Goal: Information Seeking & Learning: Learn about a topic

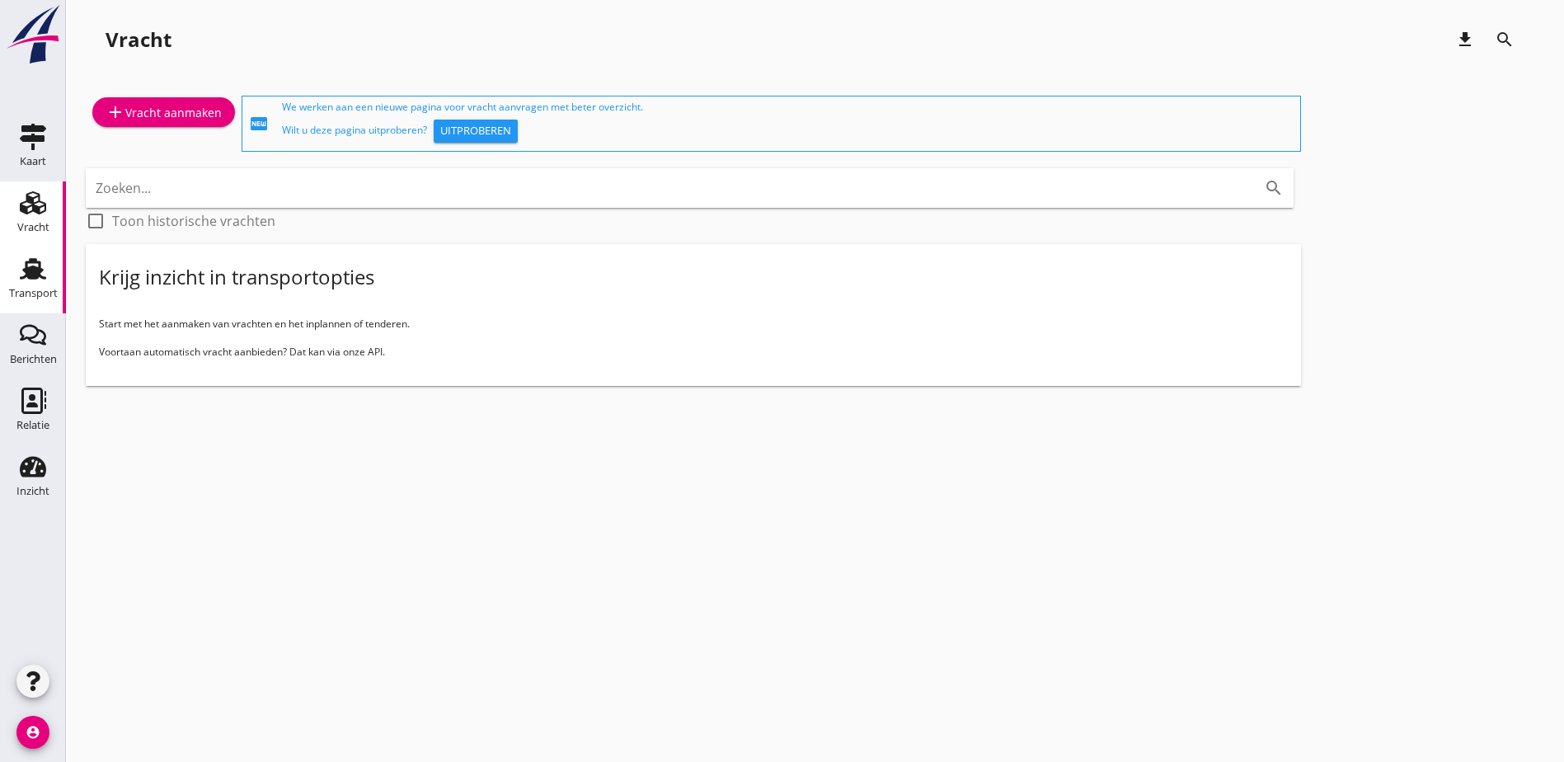
click at [26, 289] on div "Transport" at bounding box center [33, 293] width 49 height 11
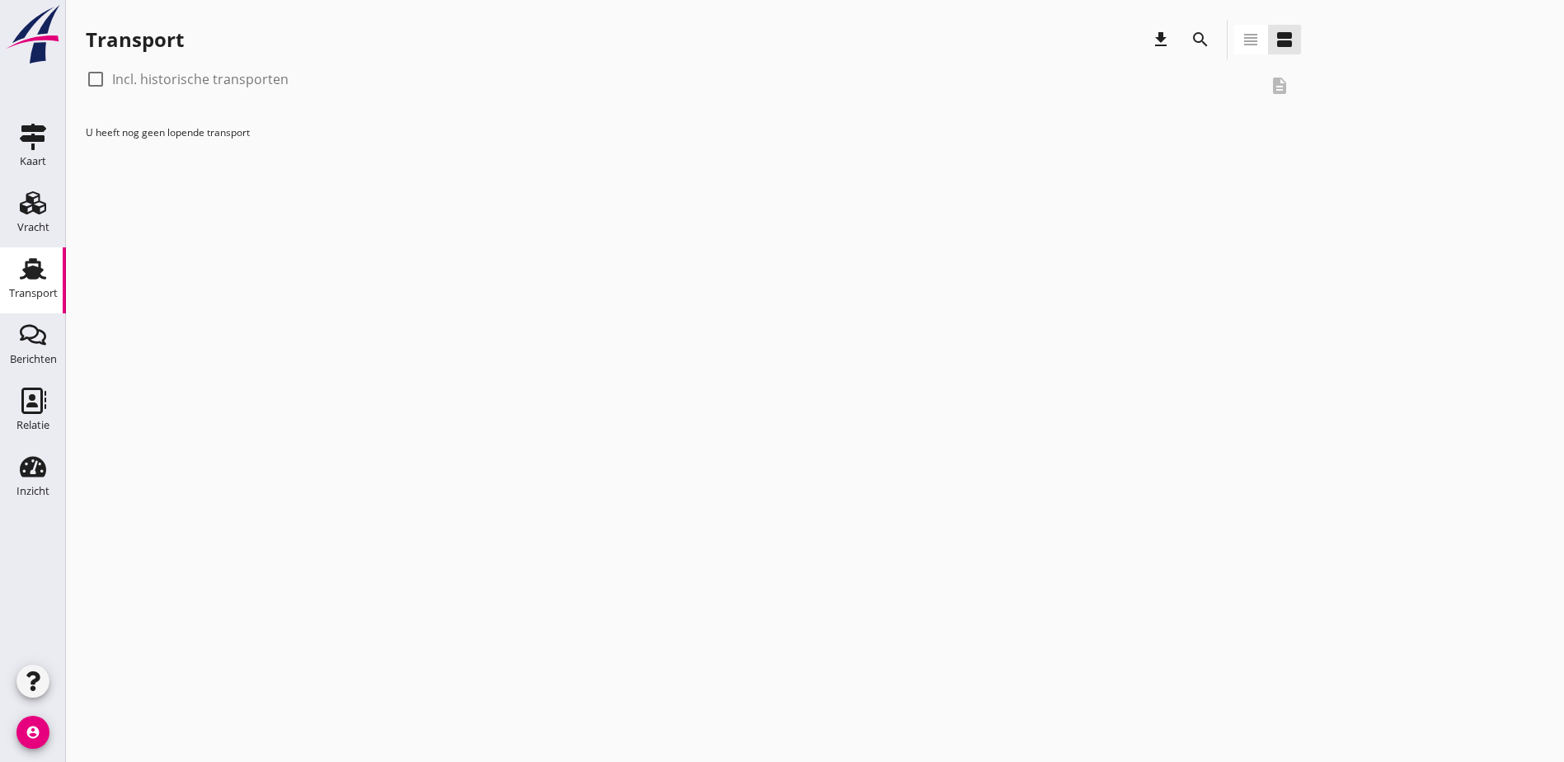
click at [34, 273] on use at bounding box center [33, 268] width 26 height 21
click at [5, 468] on link "Inzicht Inzicht" at bounding box center [33, 478] width 66 height 66
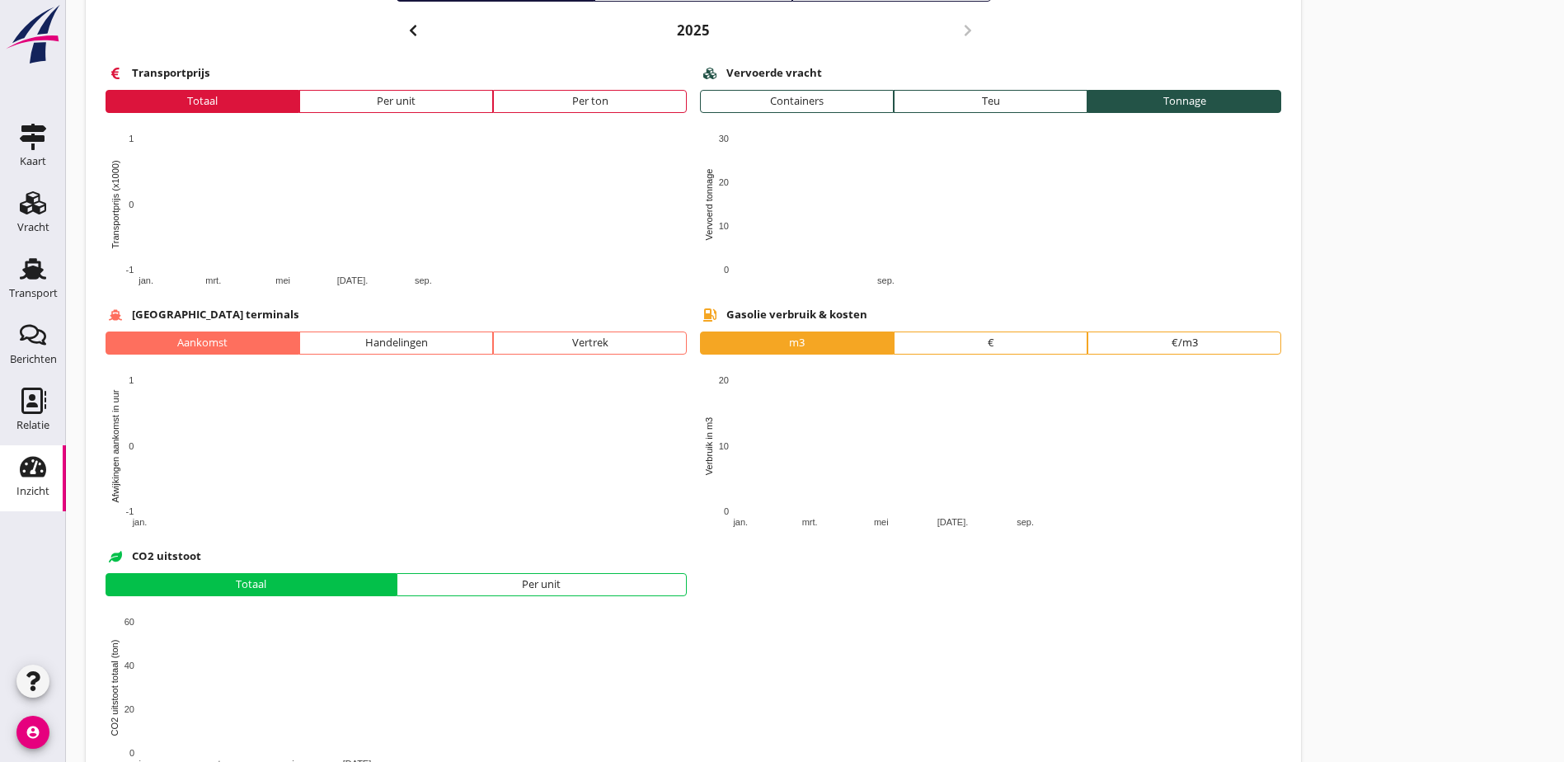
scroll to position [233, 0]
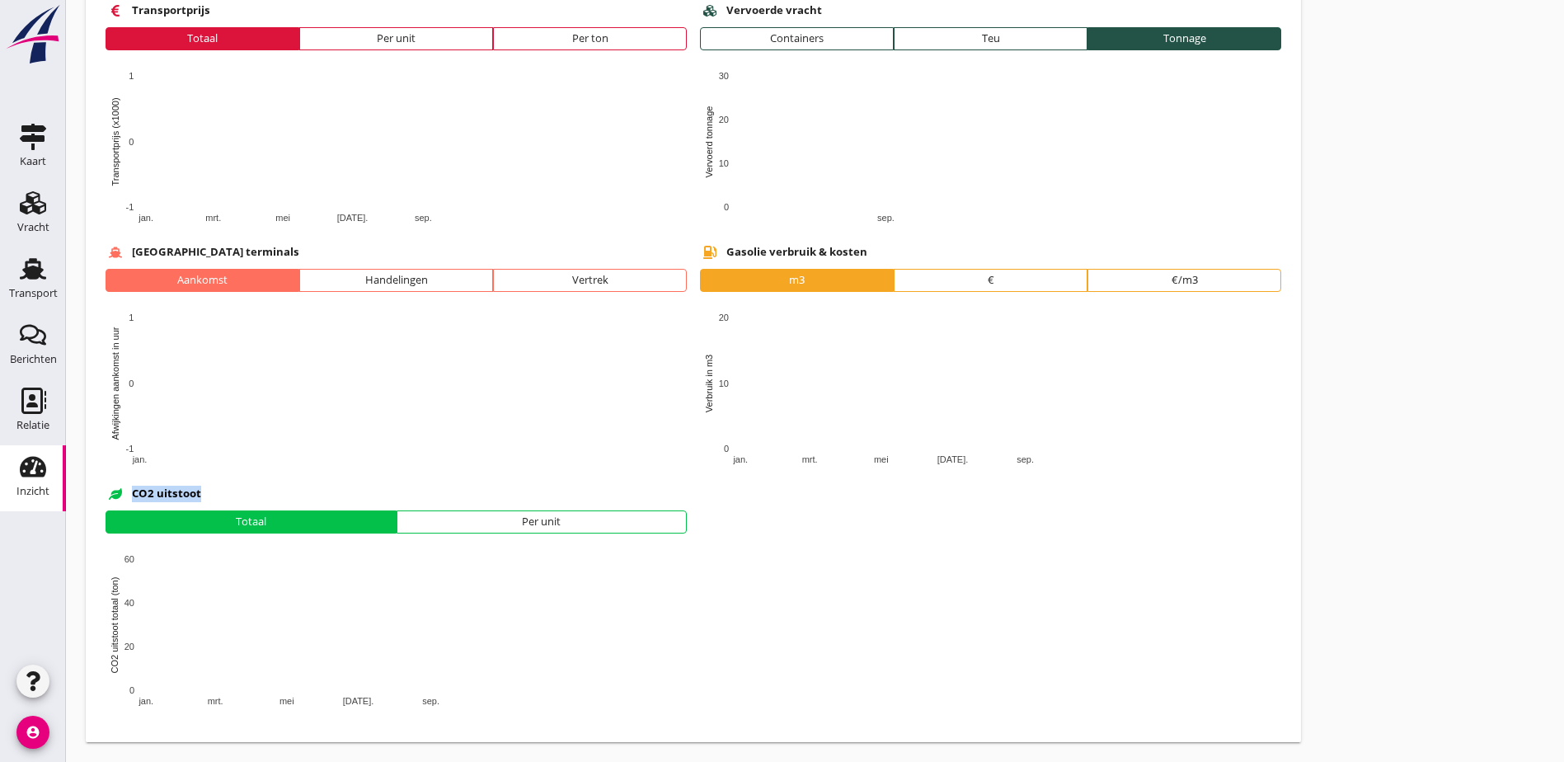
drag, startPoint x: 168, startPoint y: 493, endPoint x: 209, endPoint y: 496, distance: 40.5
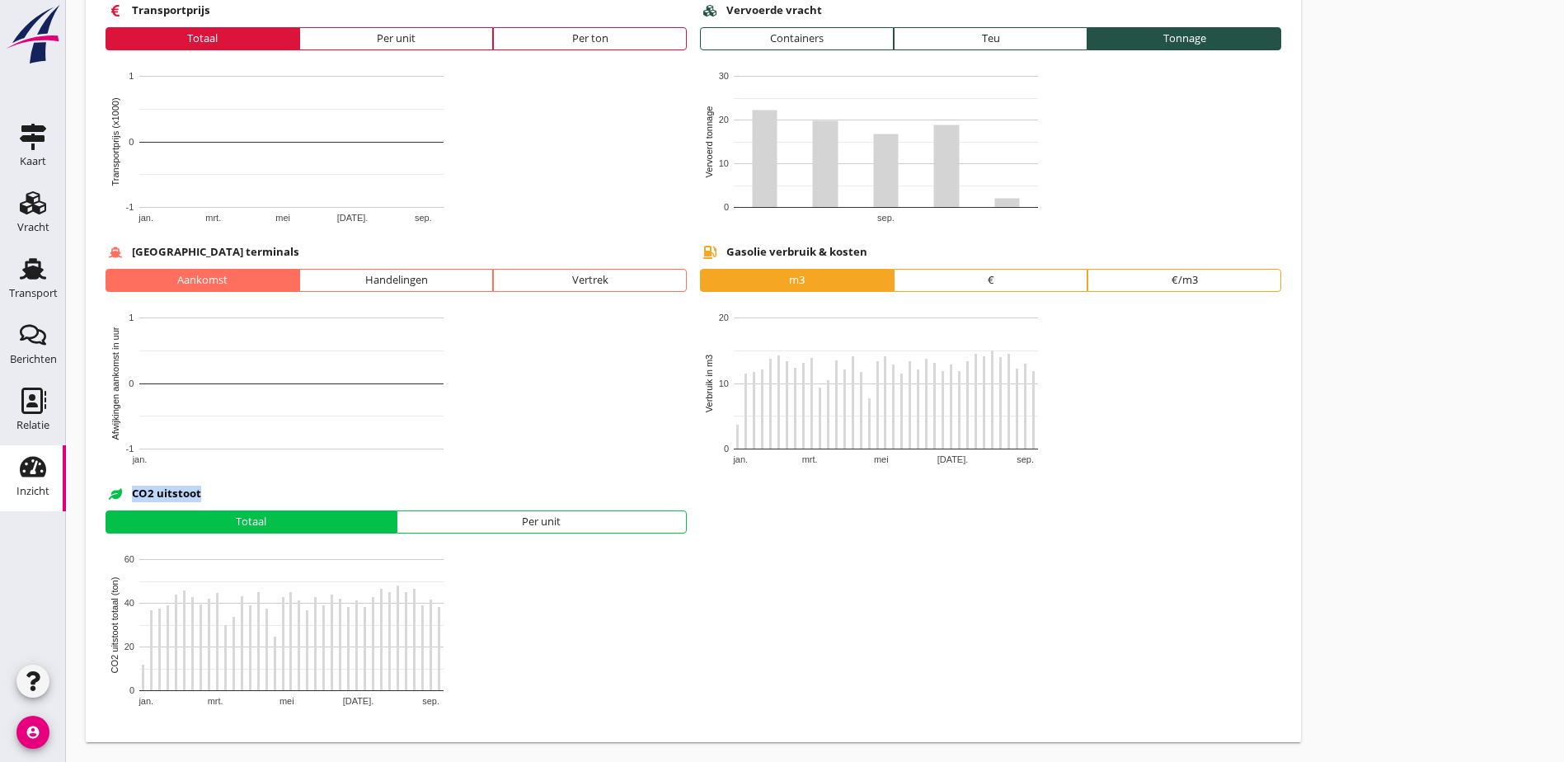
click at [209, 496] on div "CO2 uitstoot" at bounding box center [396, 494] width 581 height 20
drag, startPoint x: 492, startPoint y: 253, endPoint x: 614, endPoint y: 257, distance: 122.1
click at [727, 257] on b "Gasolie verbruik & kosten" at bounding box center [797, 252] width 141 height 16
drag, startPoint x: 614, startPoint y: 257, endPoint x: 625, endPoint y: 257, distance: 10.7
click at [700, 257] on div "Gasolie verbruik & kosten" at bounding box center [990, 252] width 581 height 20
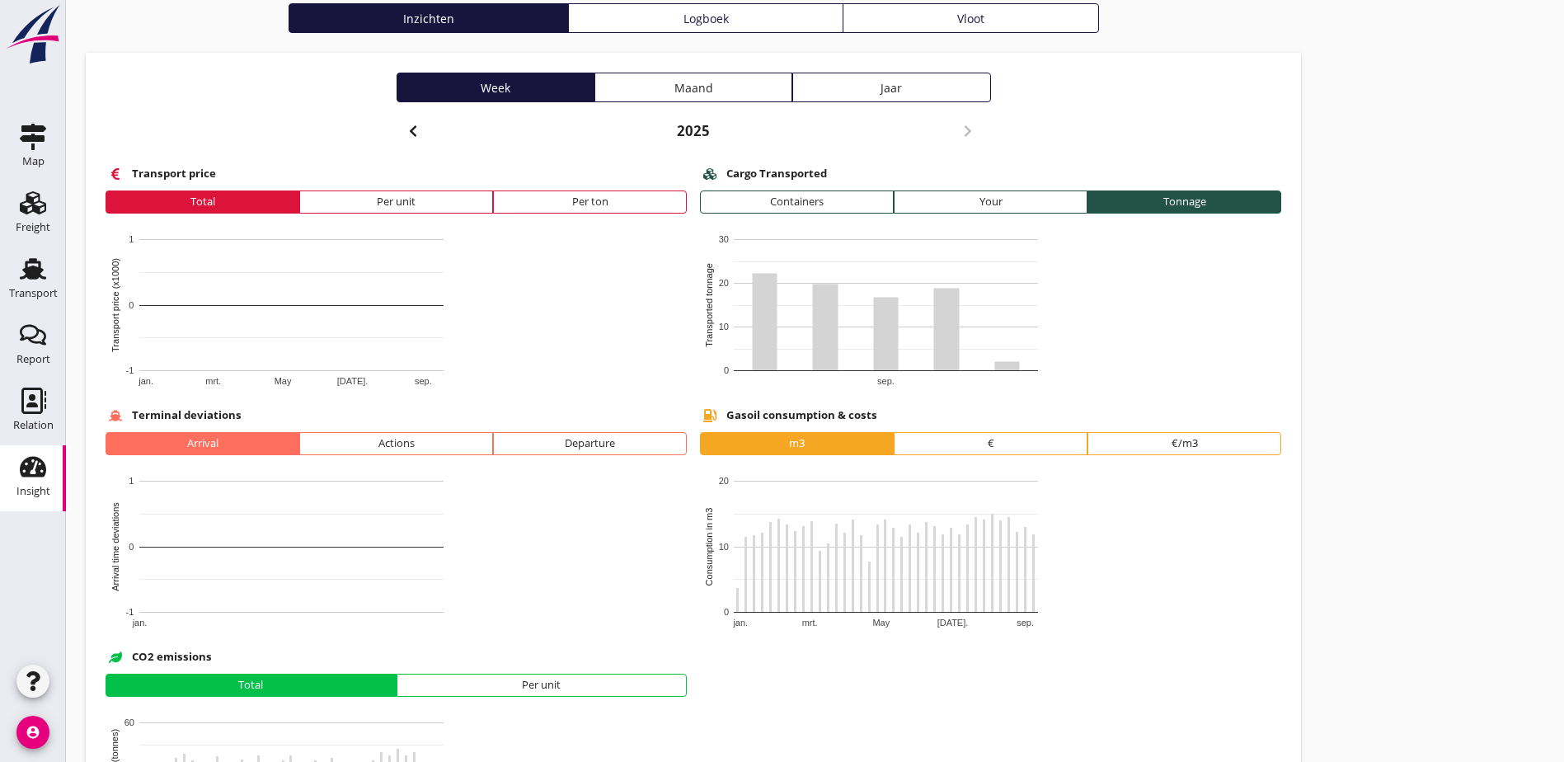
scroll to position [68, 0]
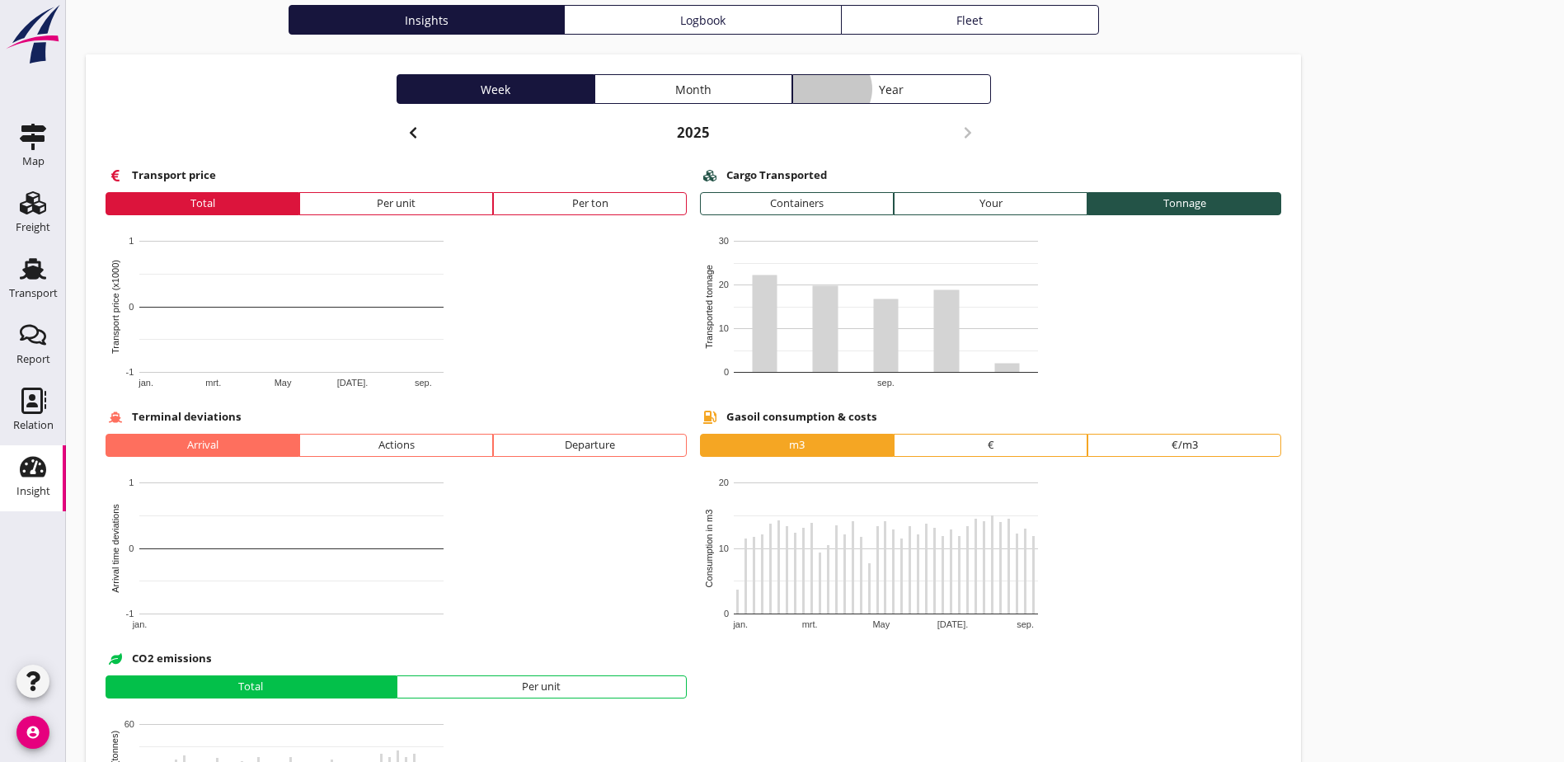
click at [793, 101] on button "Year" at bounding box center [892, 89] width 198 height 30
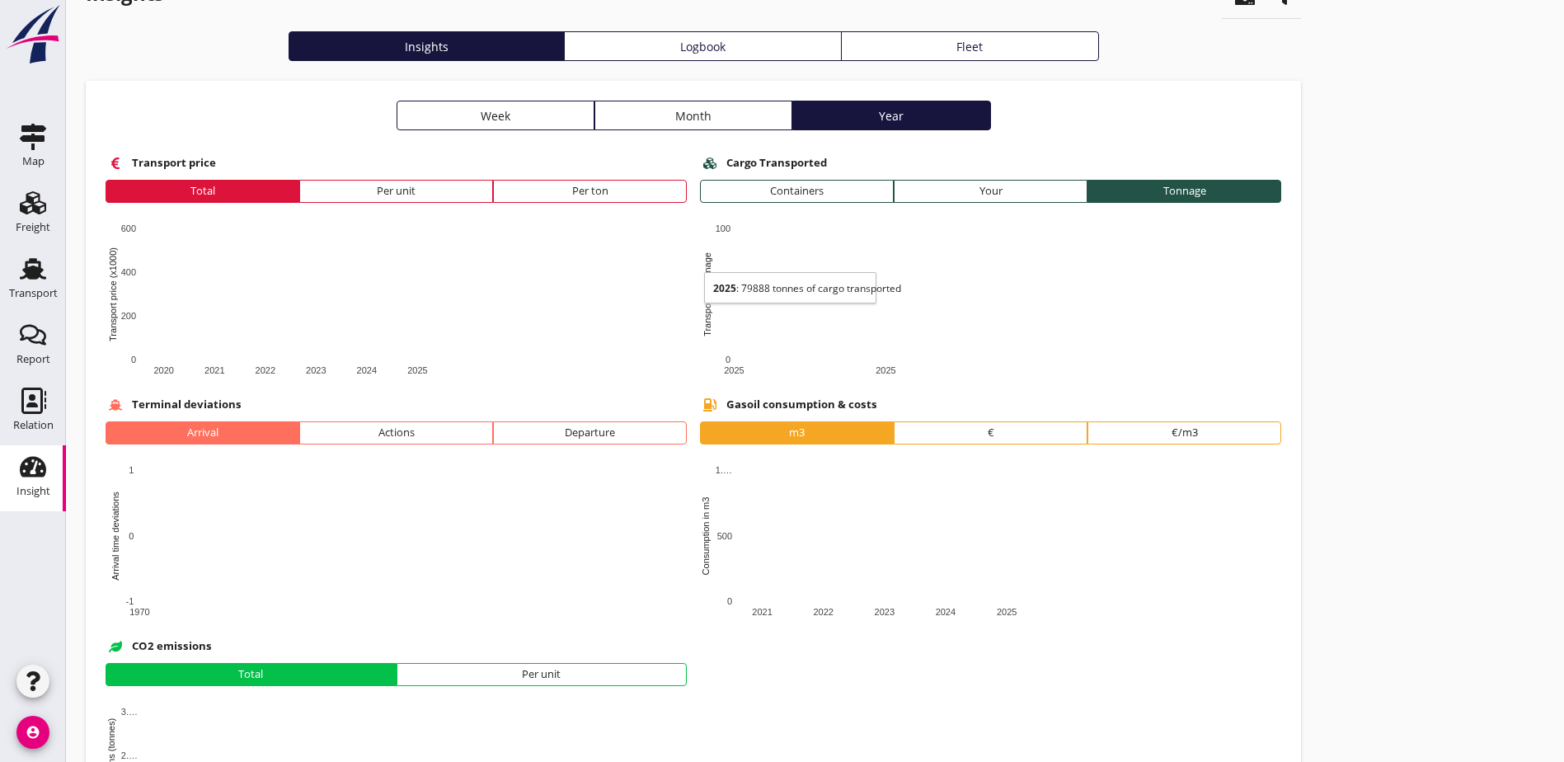
scroll to position [0, 0]
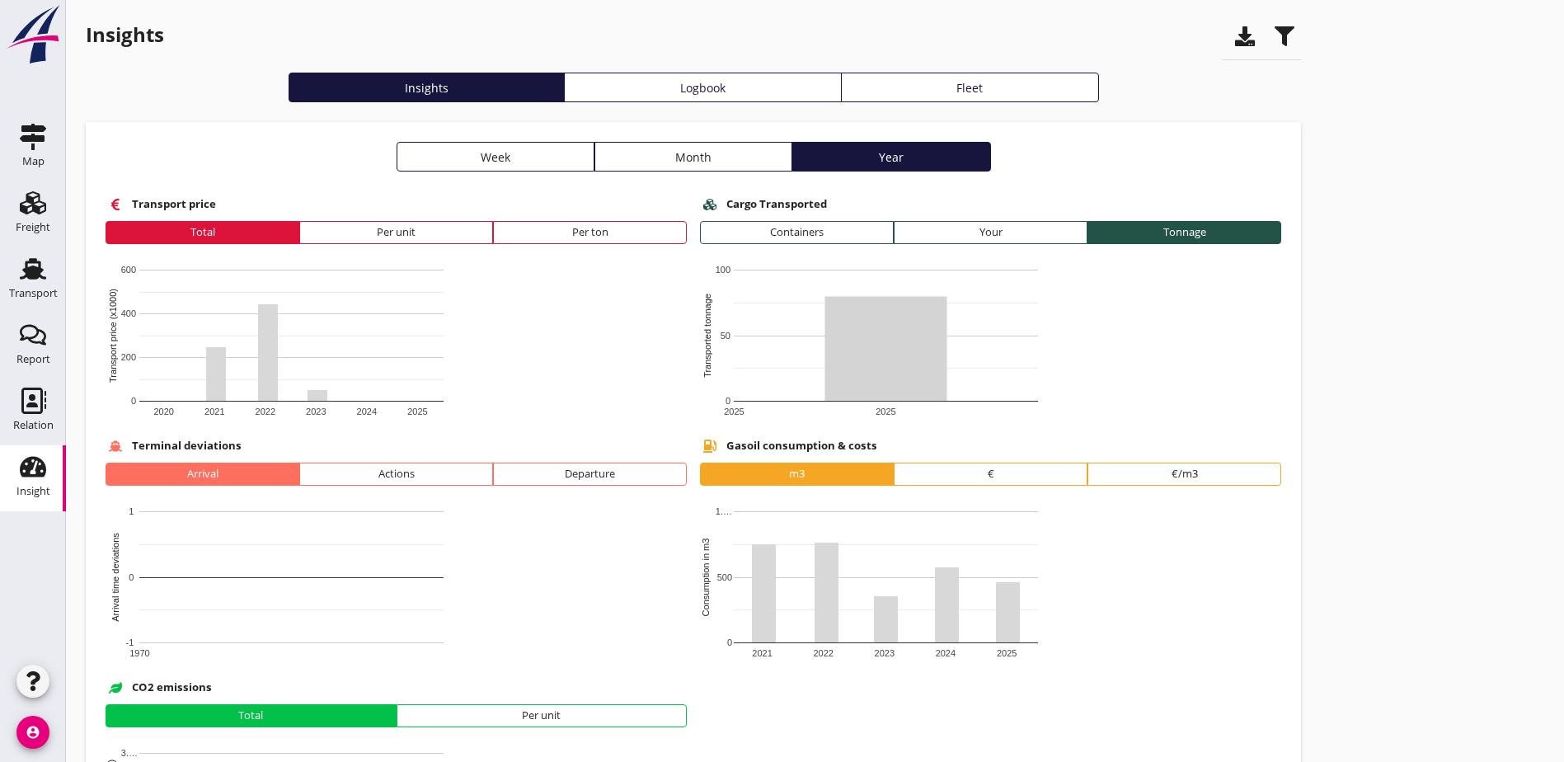
click at [1235, 43] on use "button" at bounding box center [1245, 36] width 20 height 20
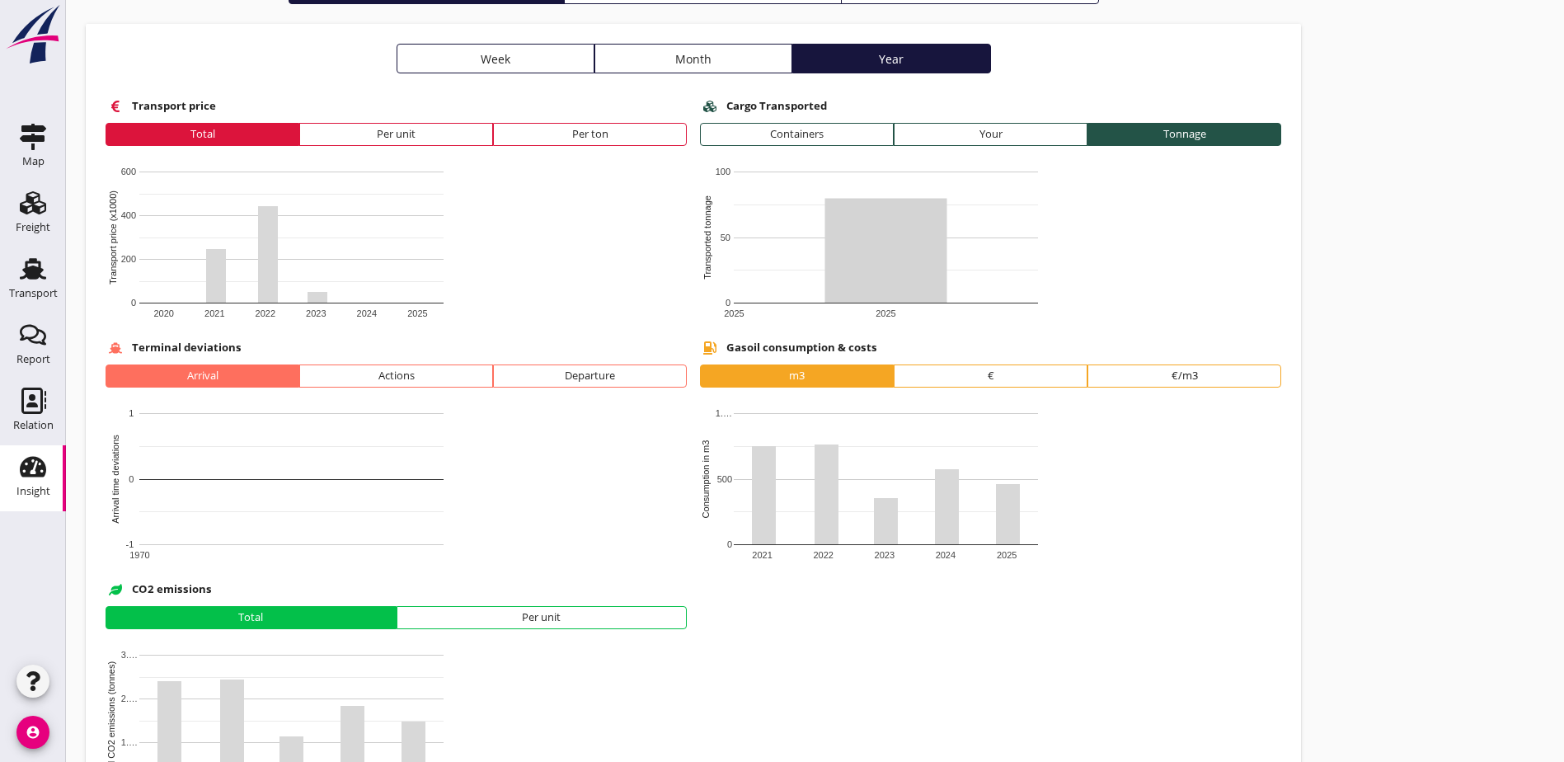
scroll to position [194, 0]
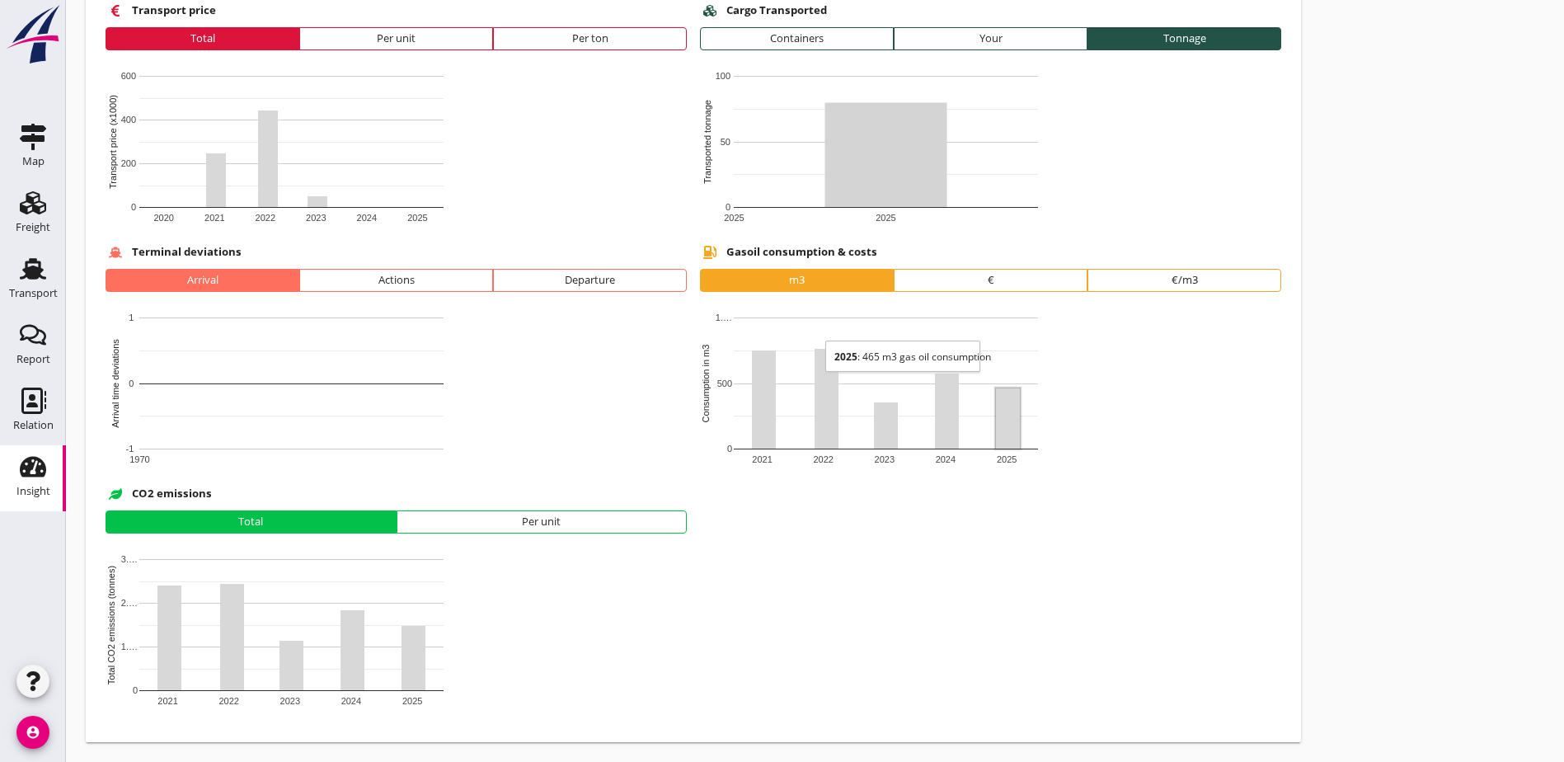
click at [404, 524] on div "Per unit" at bounding box center [542, 522] width 276 height 16
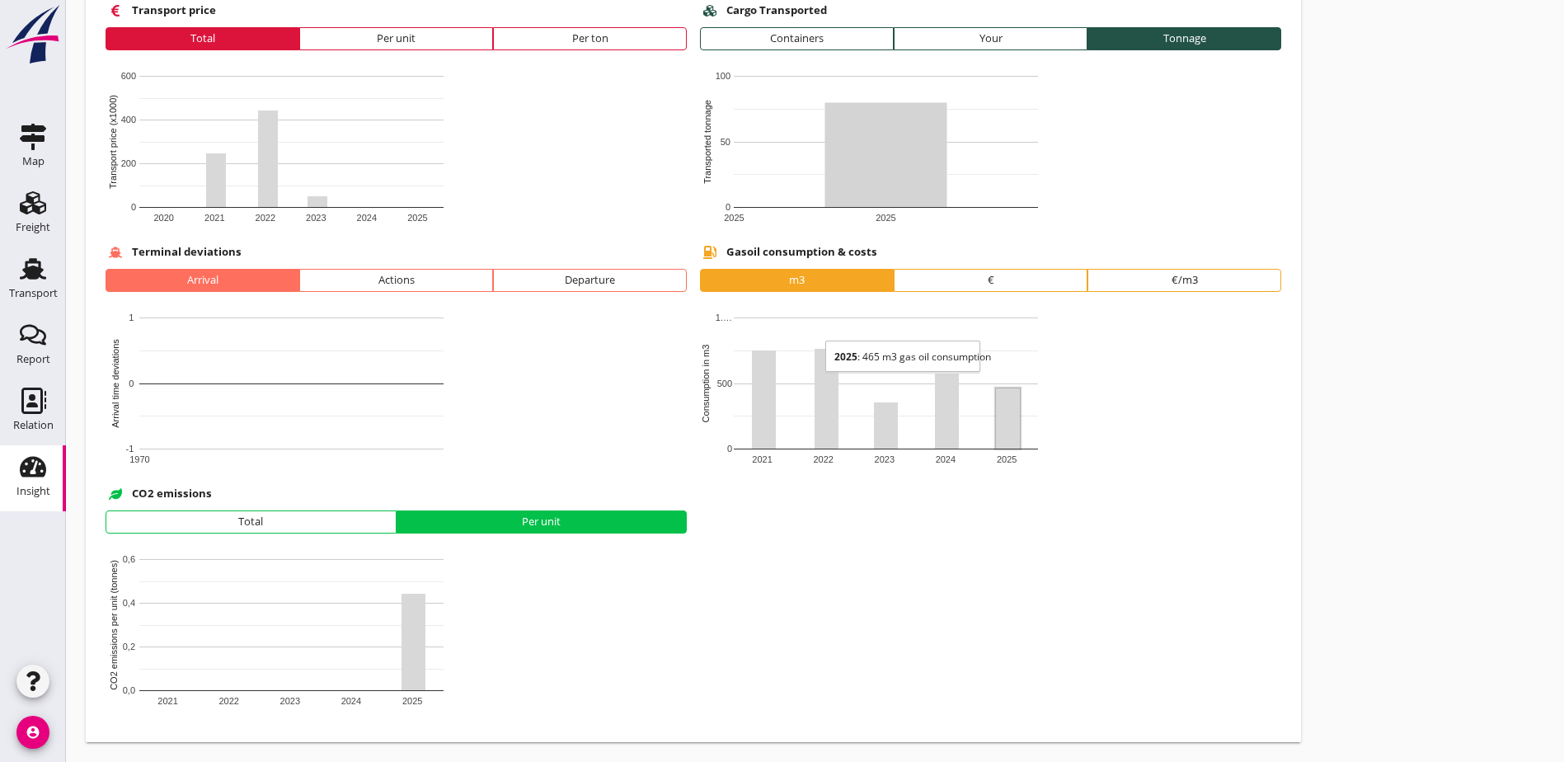
click at [231, 522] on div "Total" at bounding box center [251, 522] width 276 height 16
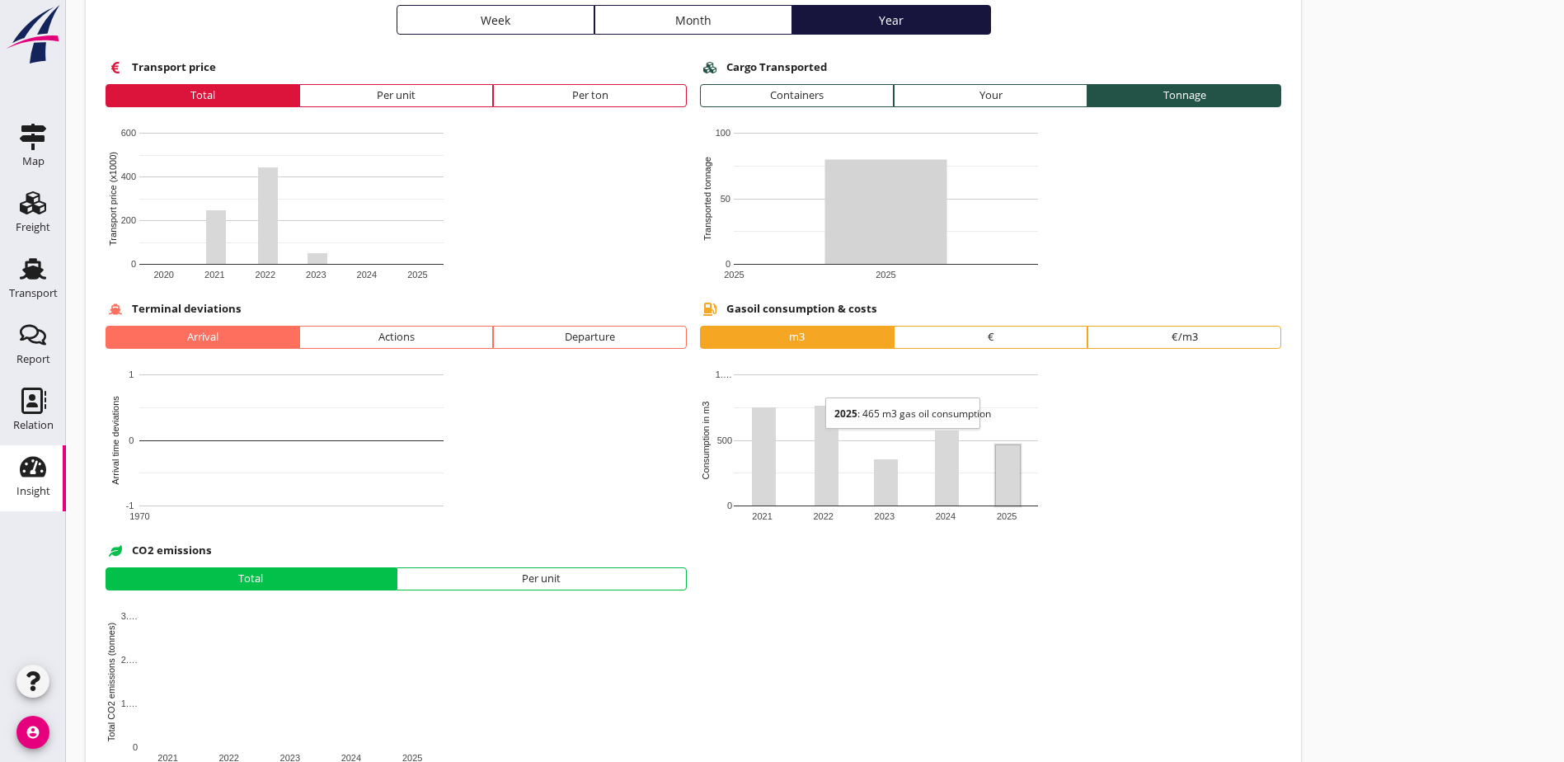
scroll to position [0, 0]
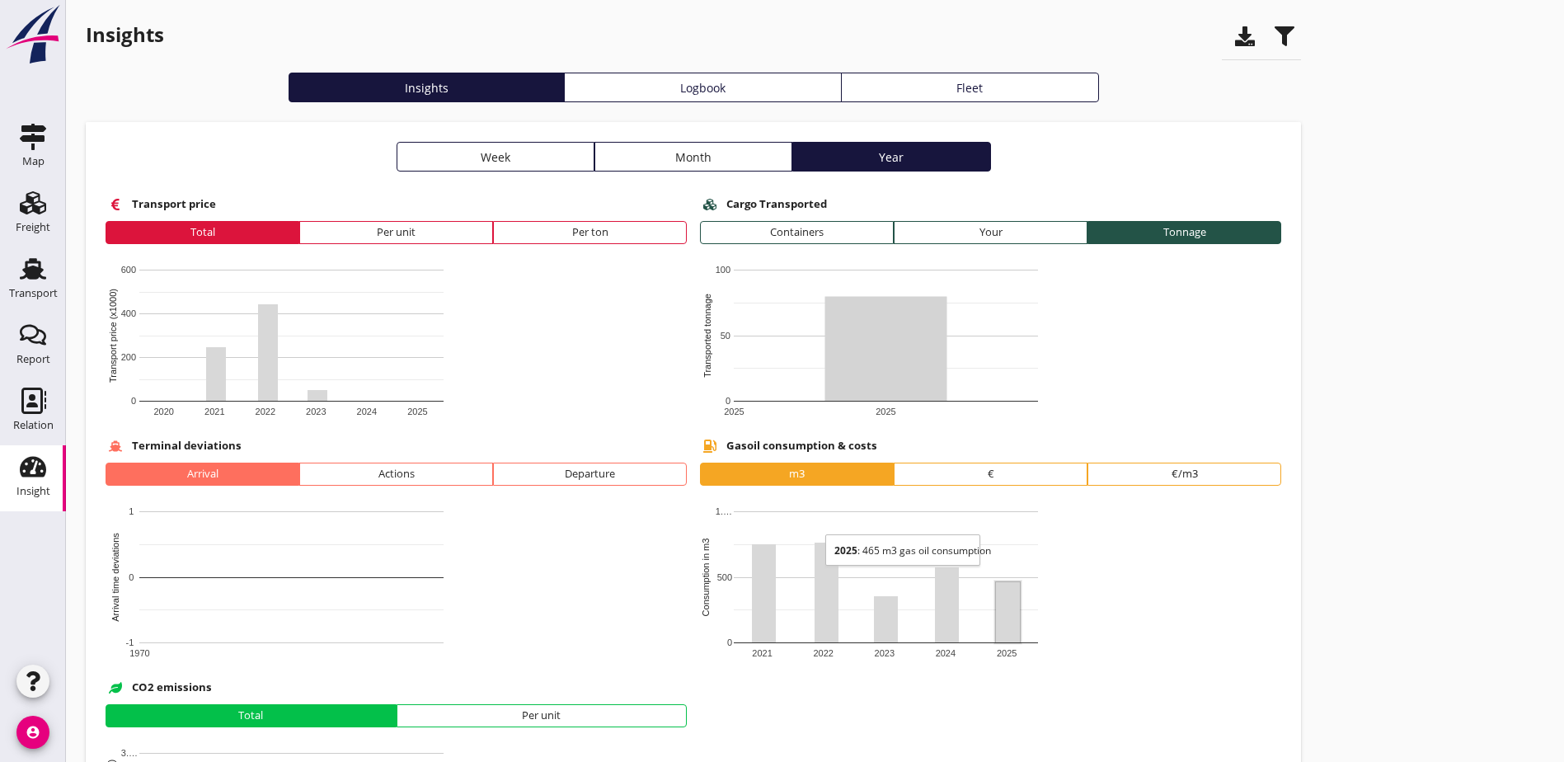
click at [1228, 303] on div "Insights Insights Logbook Fleet Week Month Year Transport price Total Per unit …" at bounding box center [815, 468] width 1498 height 936
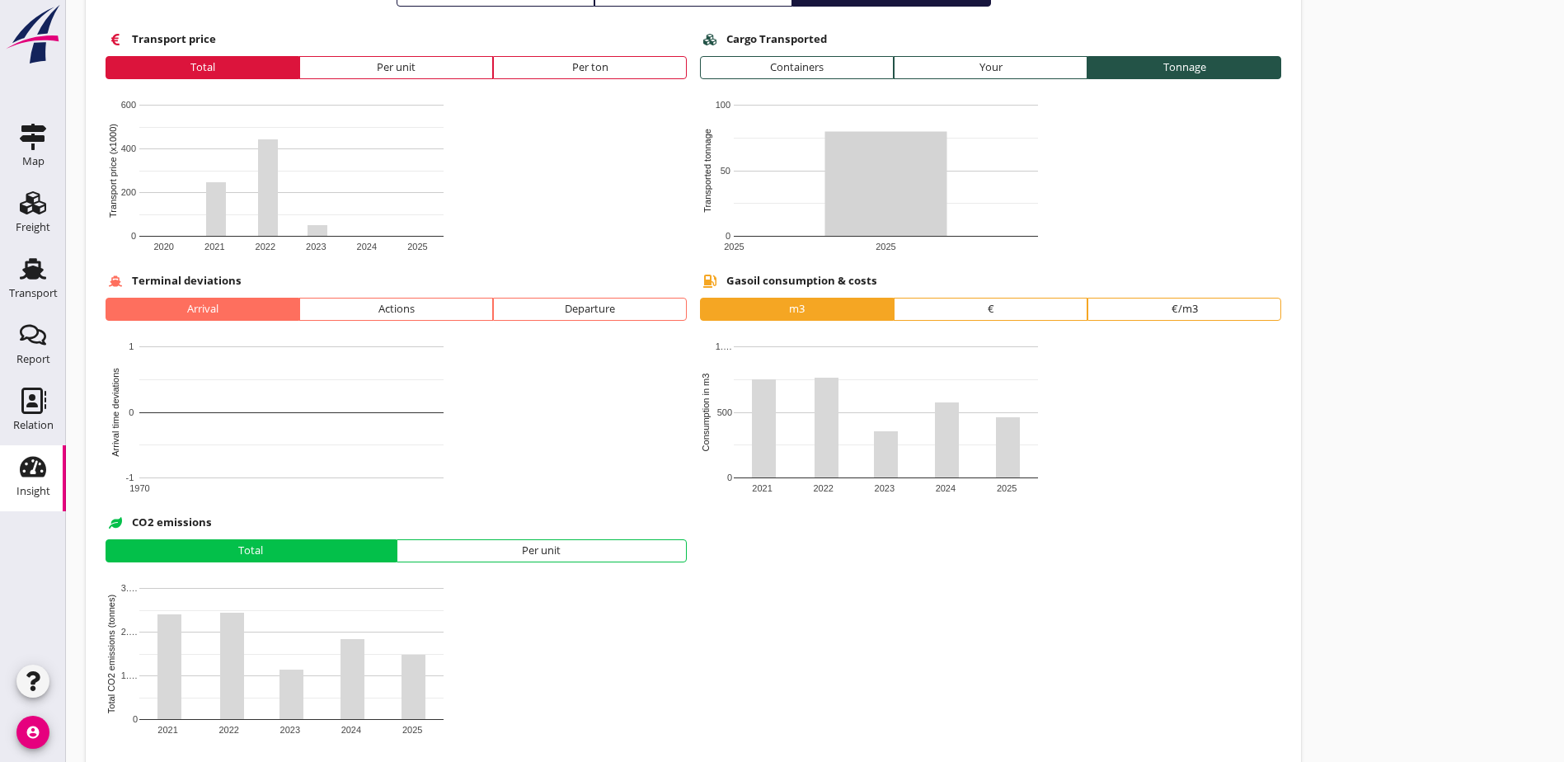
scroll to position [194, 0]
